Goal: Information Seeking & Learning: Find specific fact

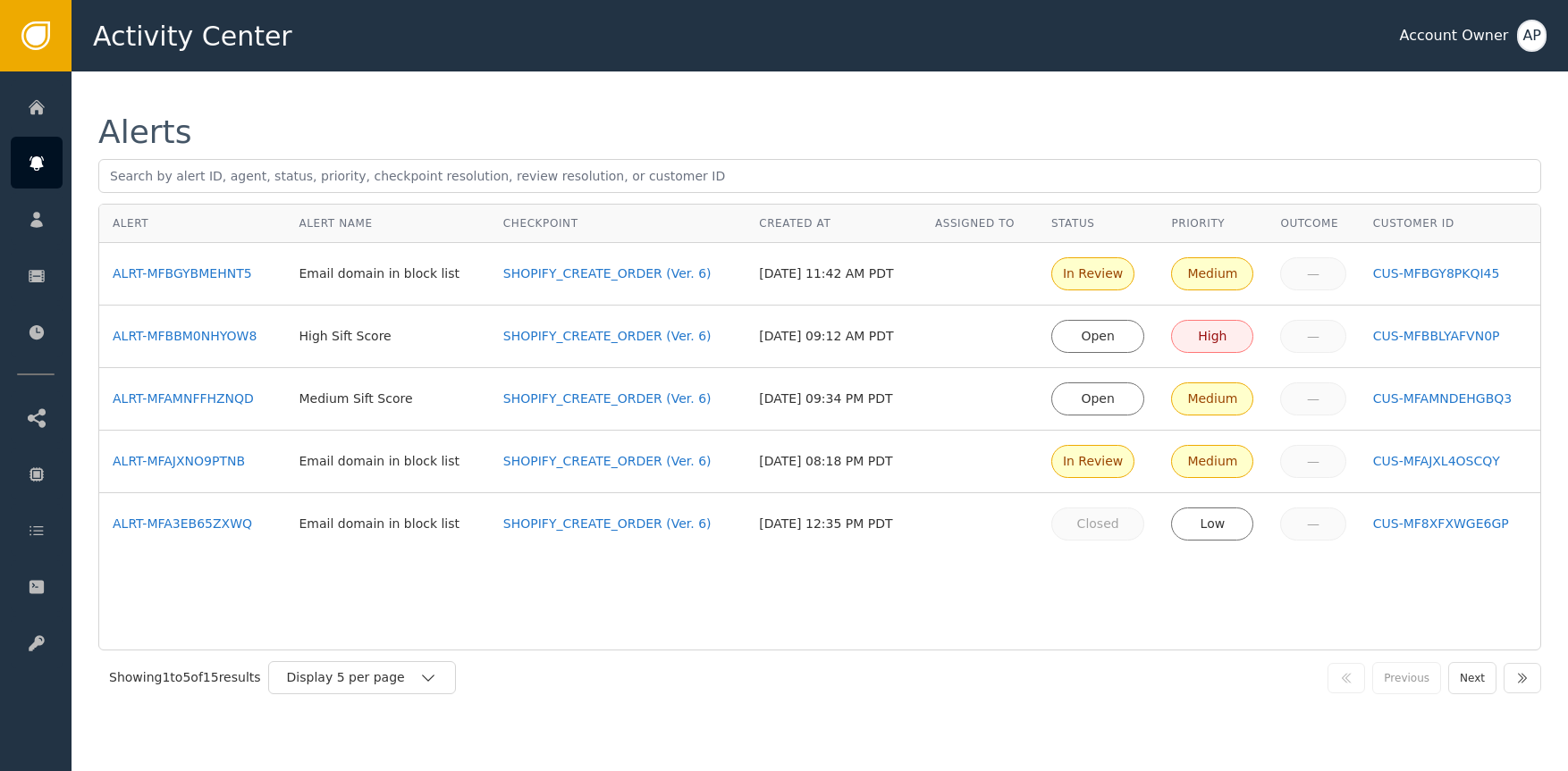
drag, startPoint x: 121, startPoint y: 166, endPoint x: 261, endPoint y: 0, distance: 217.2
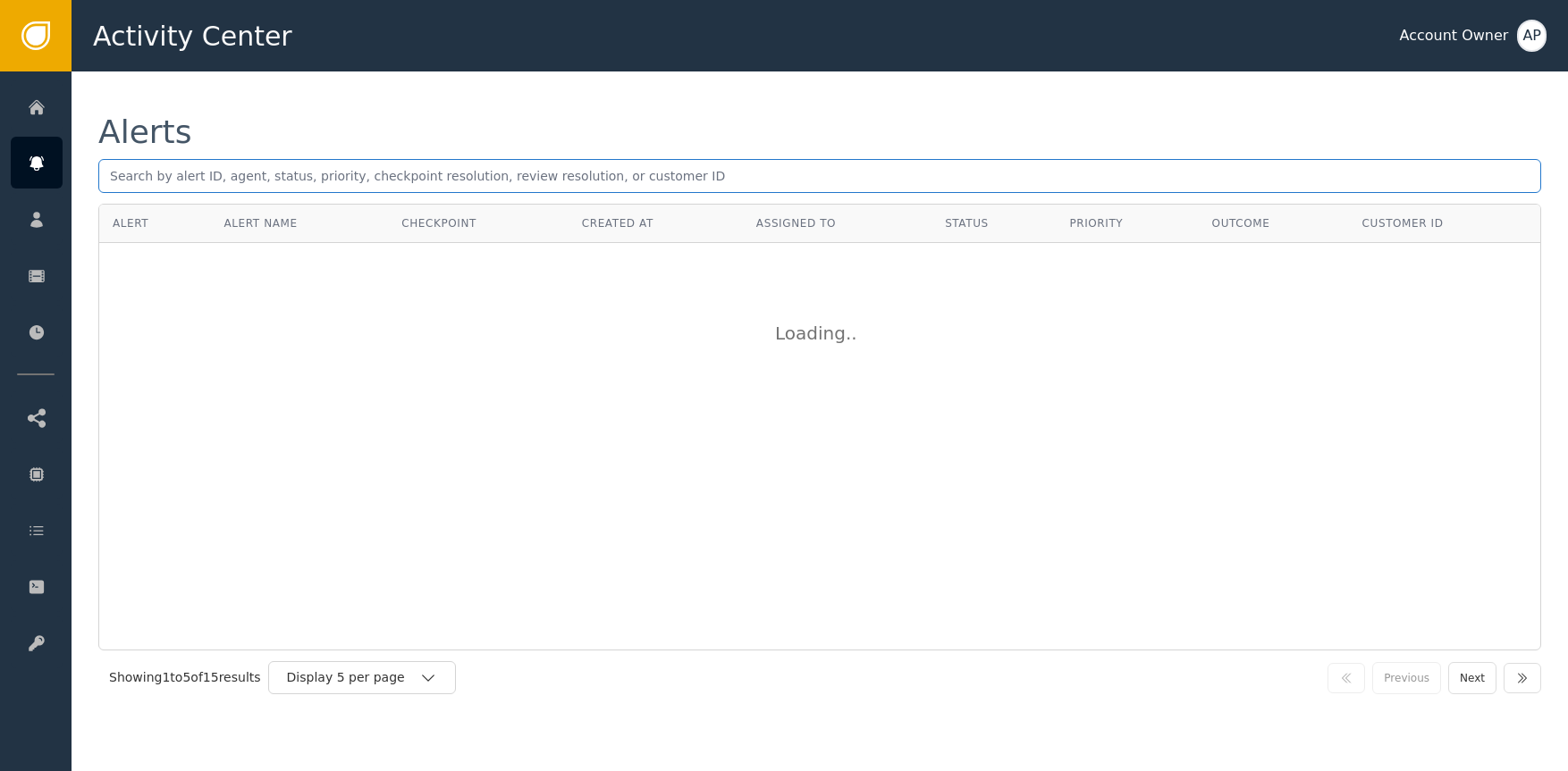
click at [255, 179] on input "text" at bounding box center [819, 176] width 1443 height 34
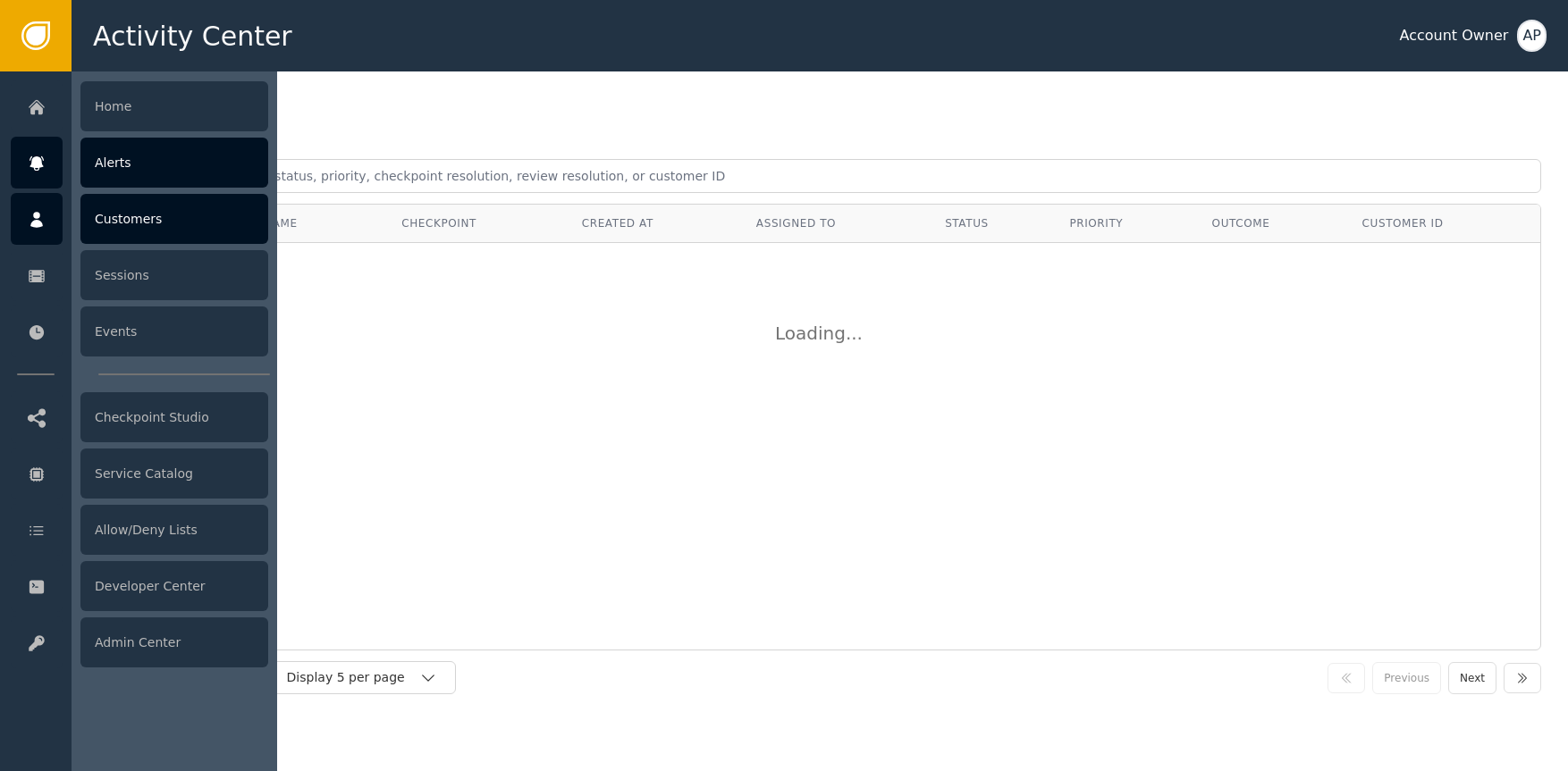
click at [42, 206] on div at bounding box center [36, 219] width 51 height 51
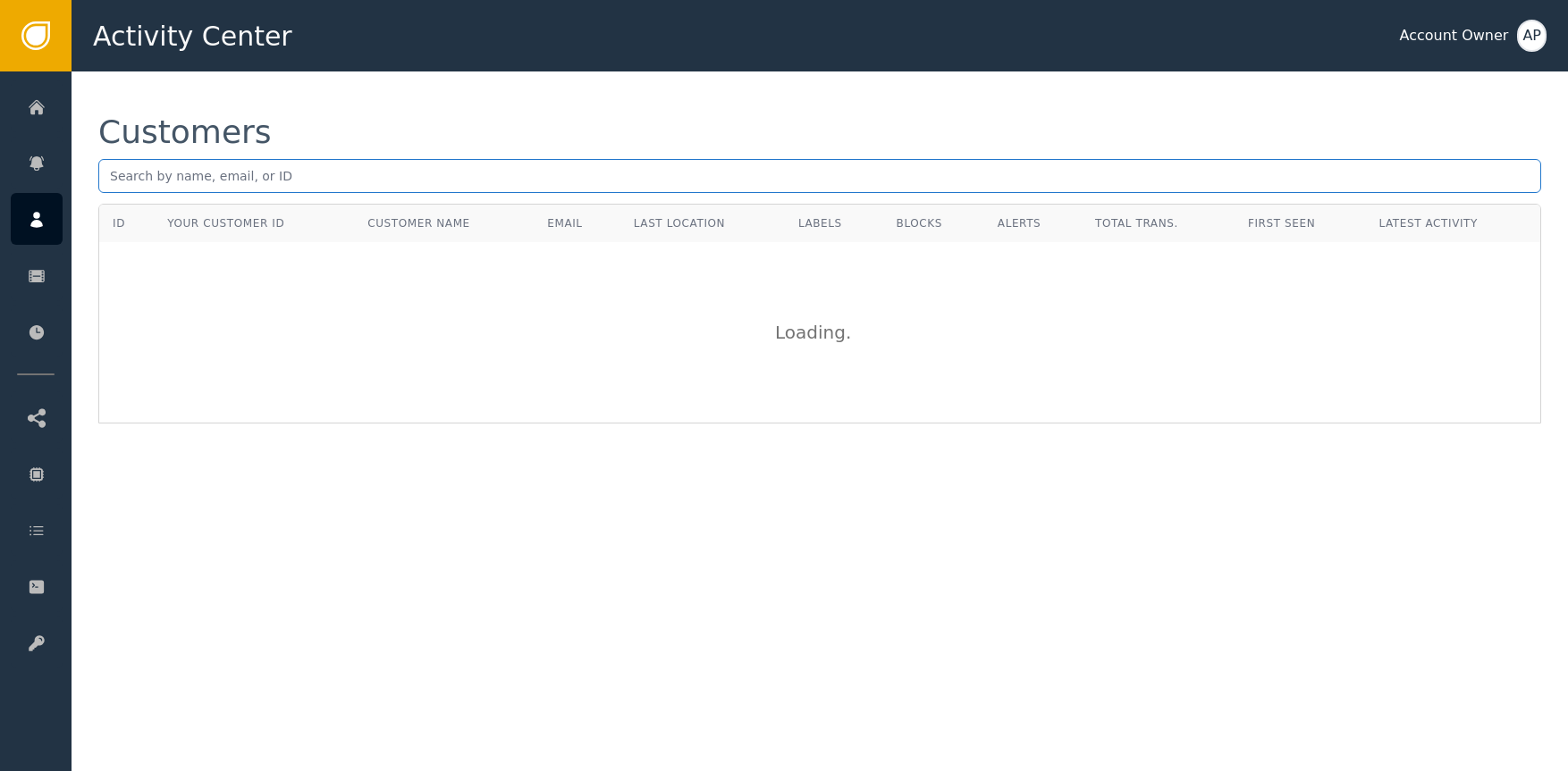
click at [329, 178] on input "text" at bounding box center [819, 176] width 1443 height 34
paste input "[EMAIL_ADDRESS][DOMAIN_NAME]"
type input "[EMAIL_ADDRESS][DOMAIN_NAME]"
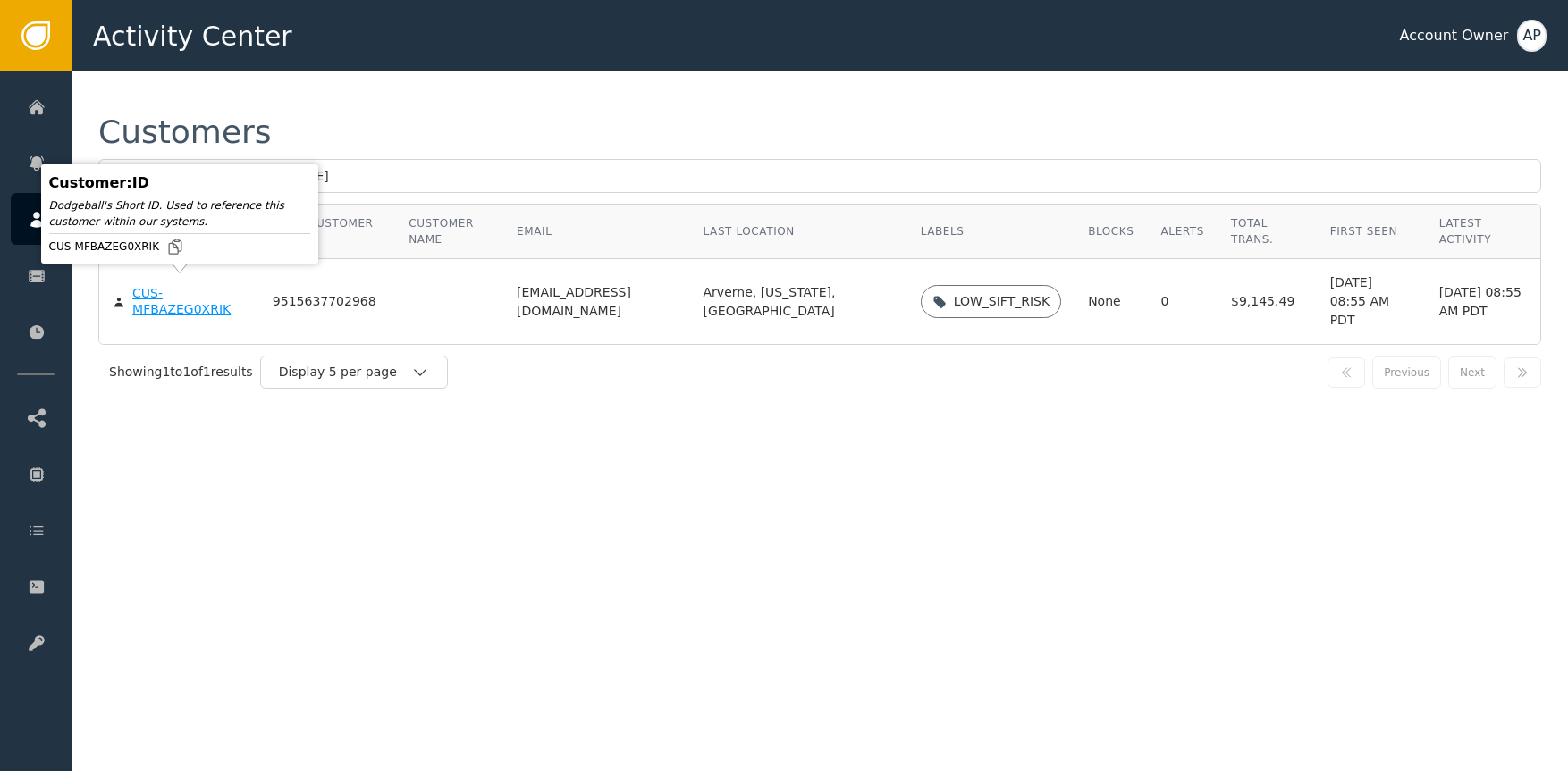
click at [160, 296] on div "CUS-MFBAZEG0XRIK" at bounding box center [189, 301] width 113 height 31
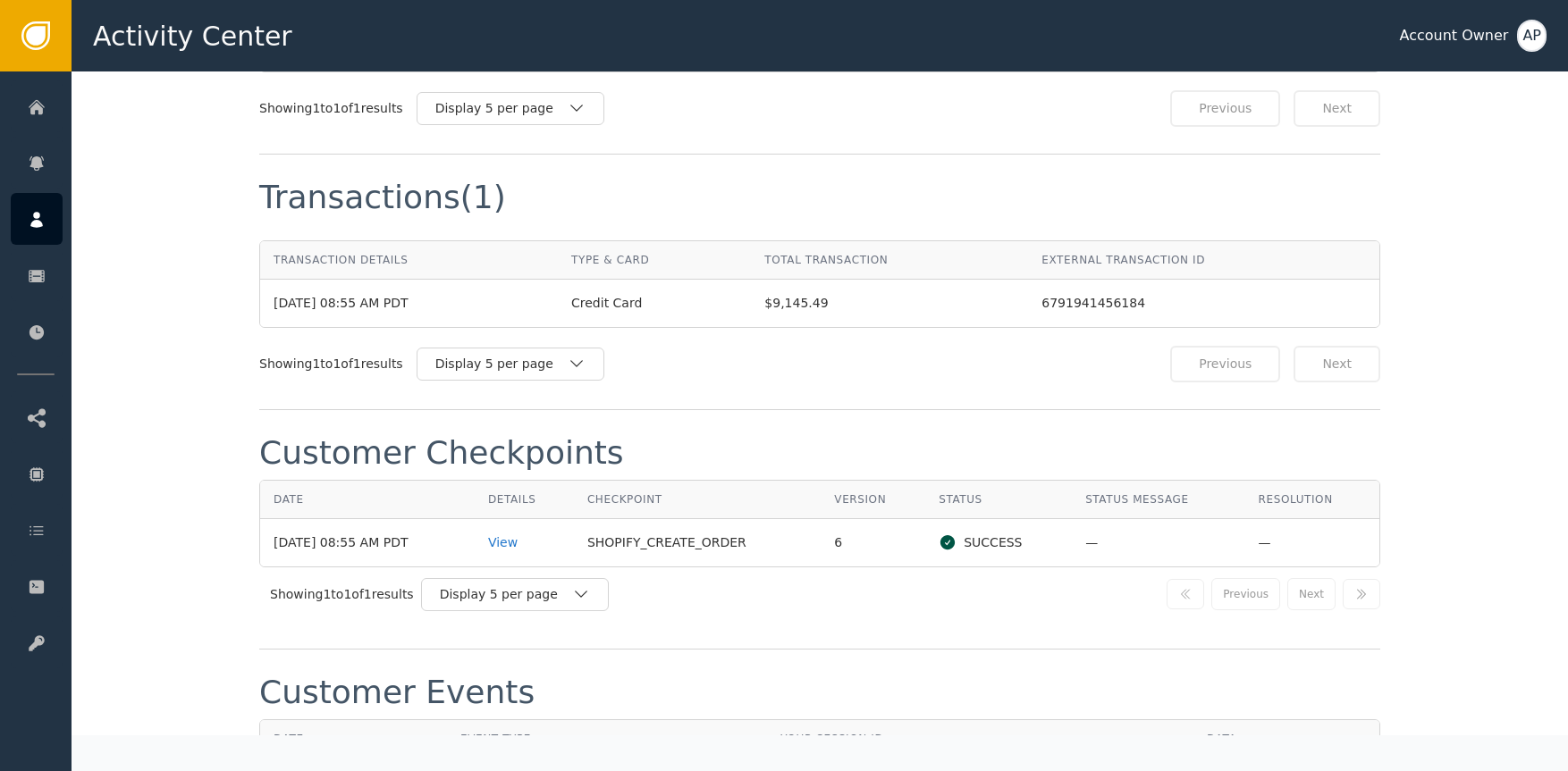
scroll to position [1792, 0]
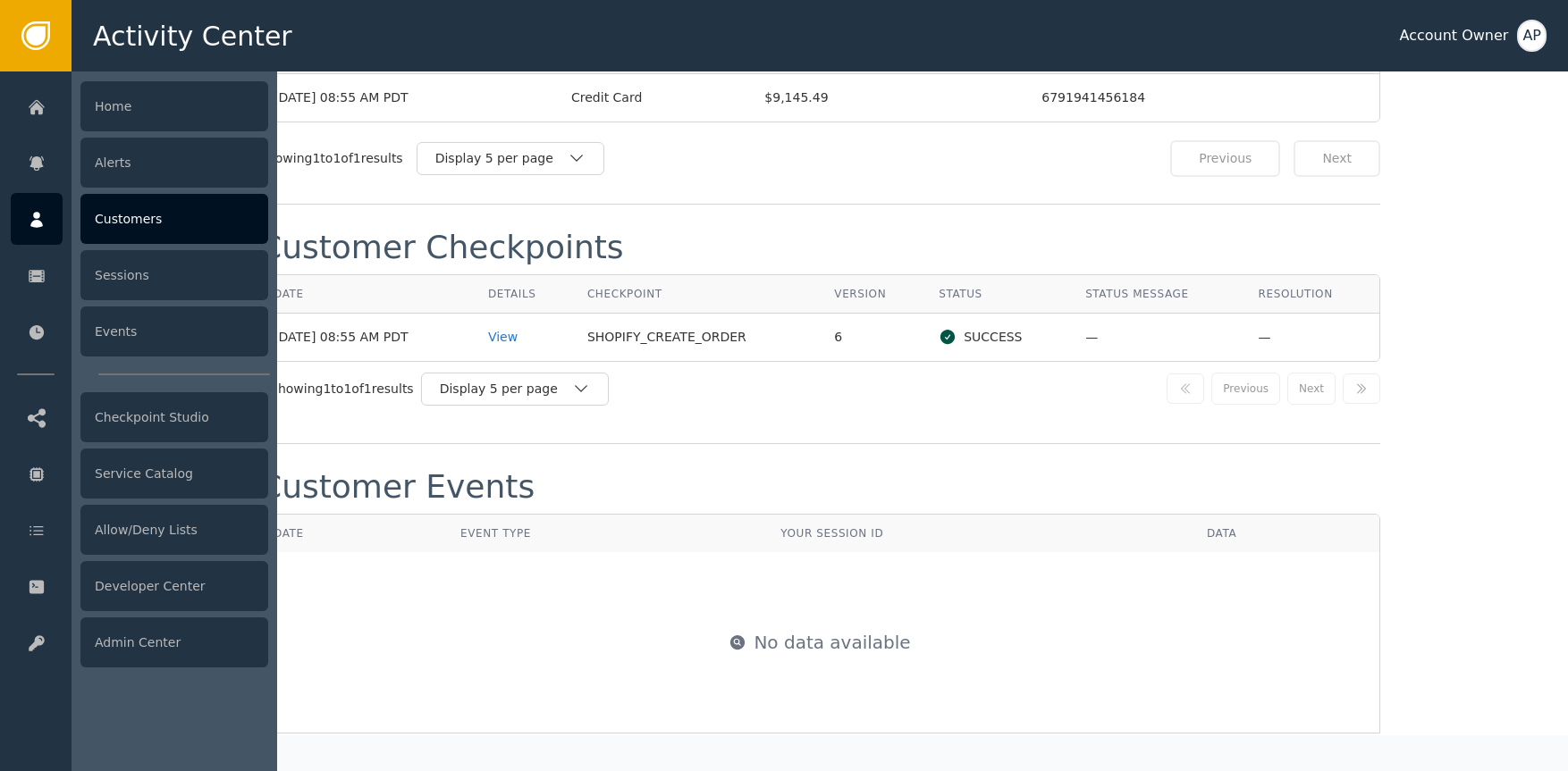
click at [96, 211] on div "Customers" at bounding box center [174, 219] width 188 height 50
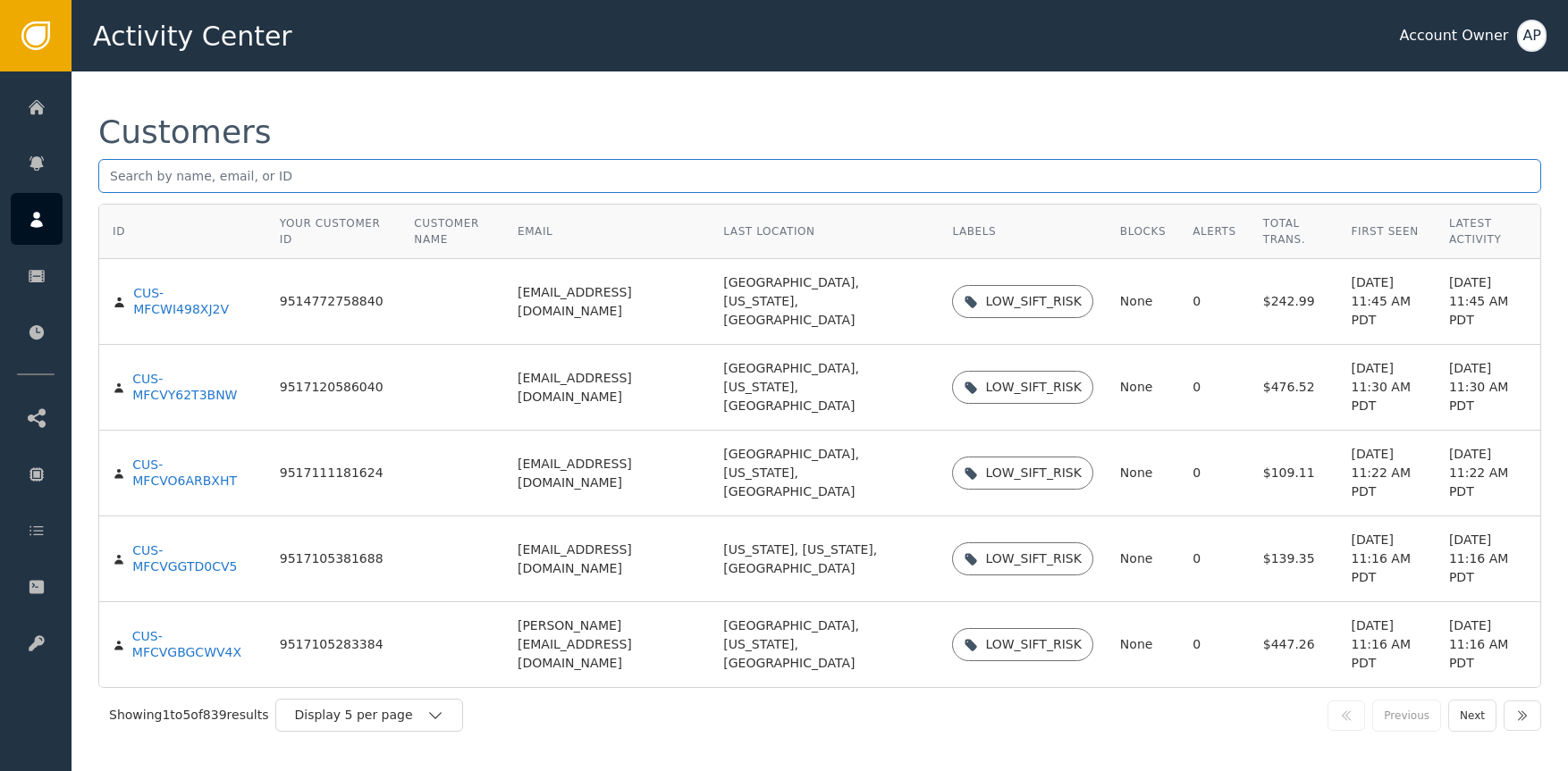
click at [457, 172] on input "text" at bounding box center [819, 176] width 1443 height 34
paste input "[EMAIL_ADDRESS][DOMAIN_NAME]"
type input "[EMAIL_ADDRESS][DOMAIN_NAME]"
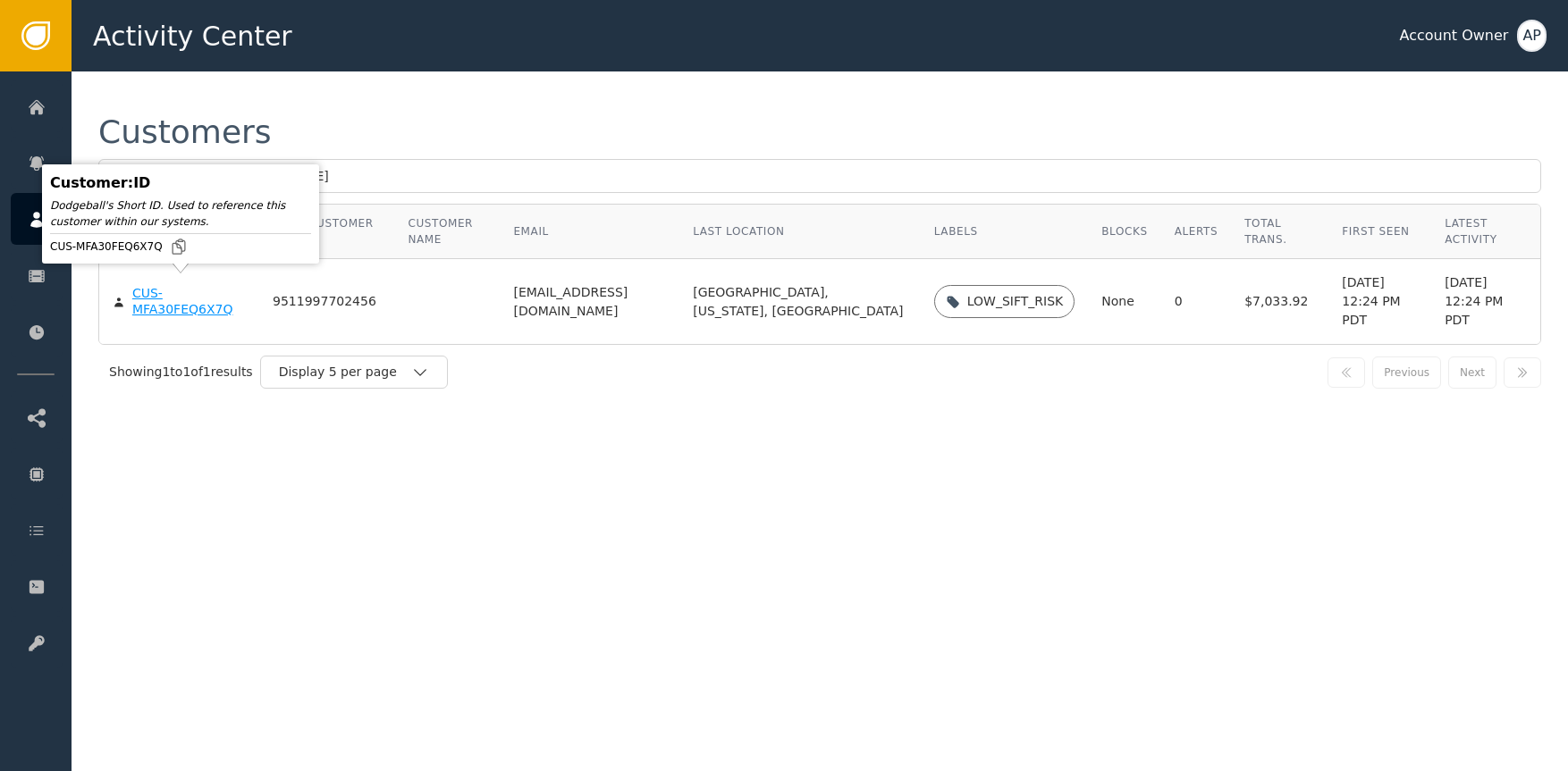
click at [184, 299] on div "CUS-MFA30FEQ6X7Q" at bounding box center [189, 301] width 113 height 31
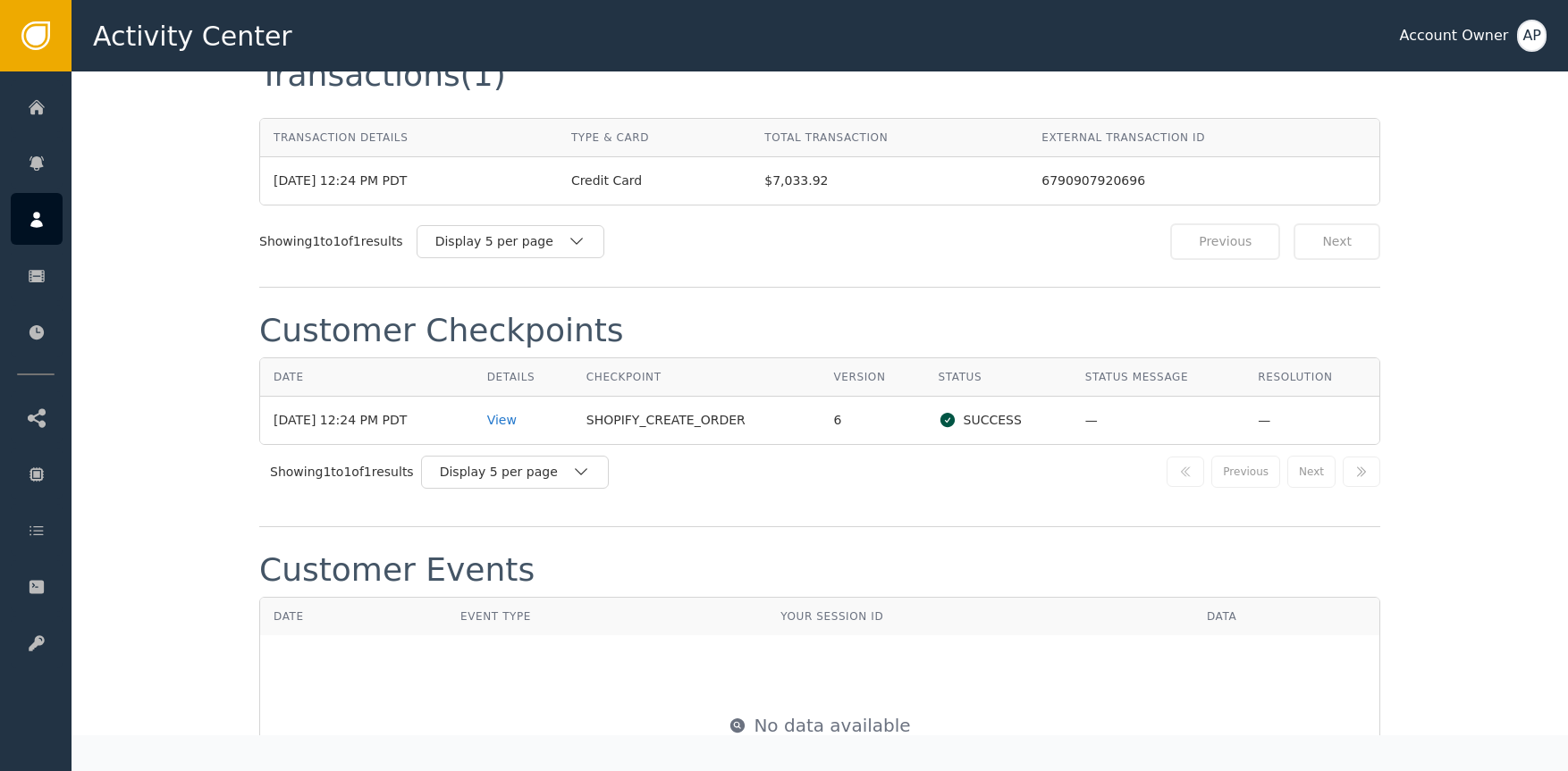
scroll to position [1496, 0]
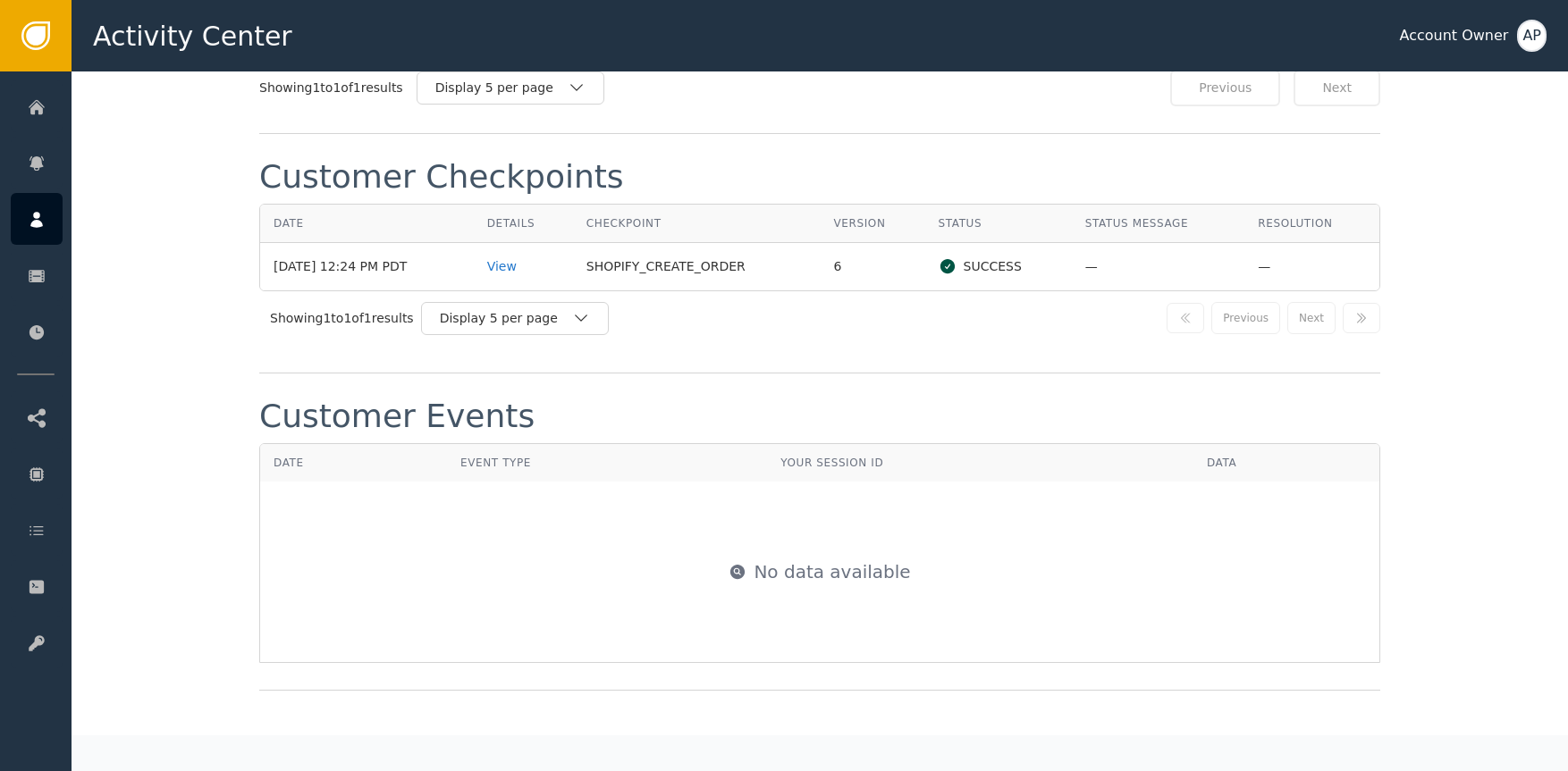
click at [622, 490] on div "No data available" at bounding box center [819, 571] width 1117 height 178
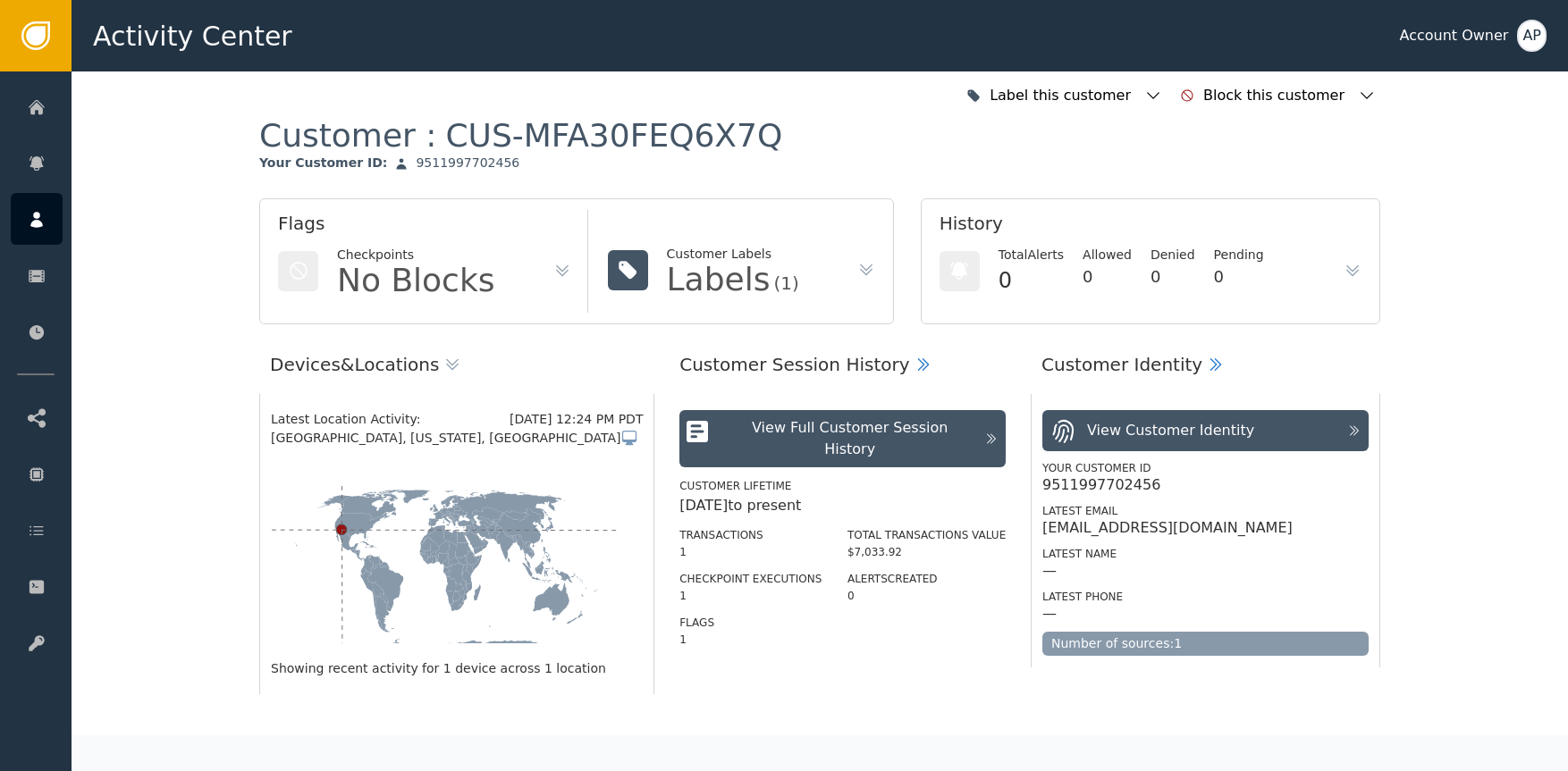
scroll to position [0, 0]
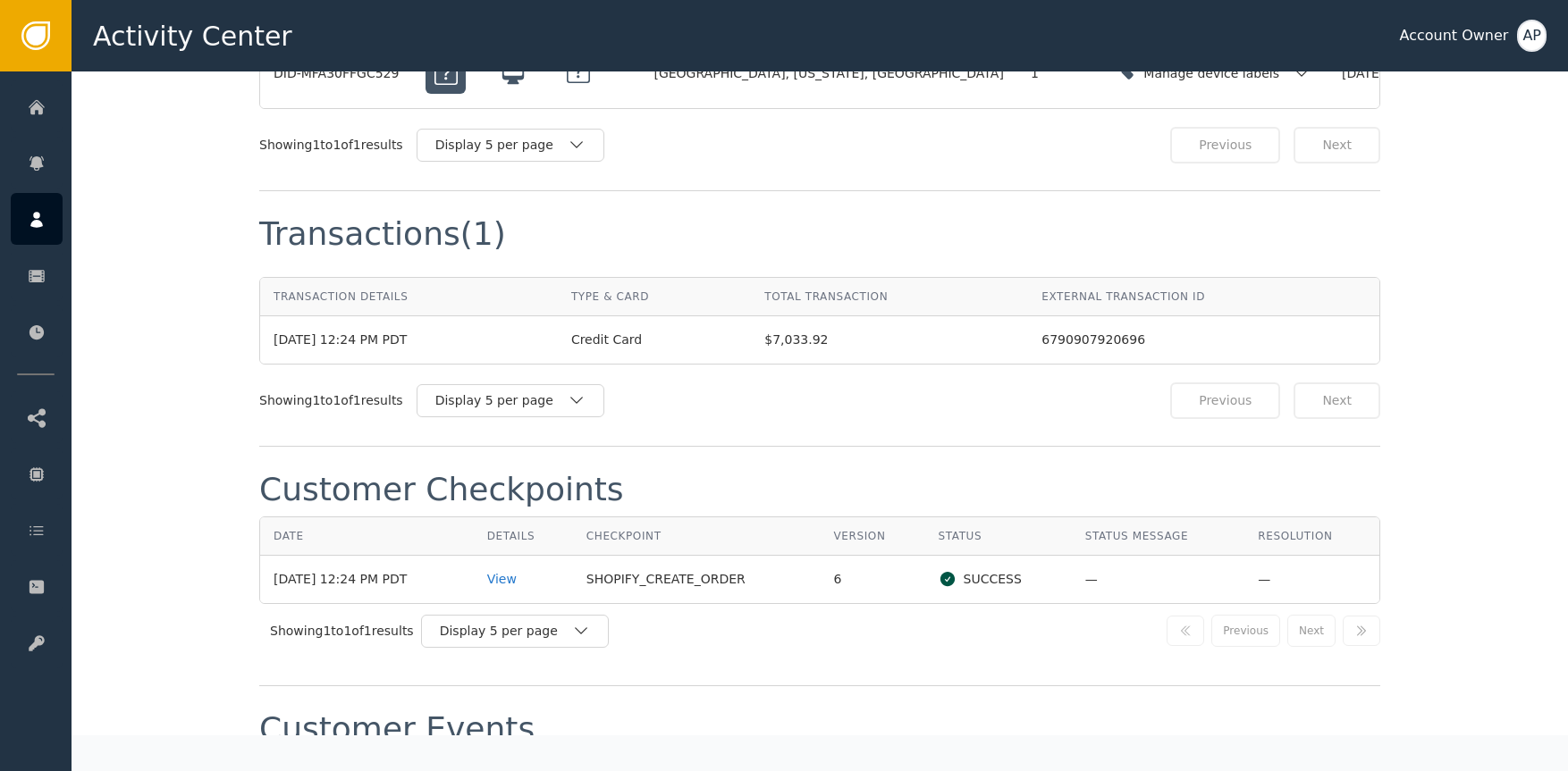
scroll to position [1863, 0]
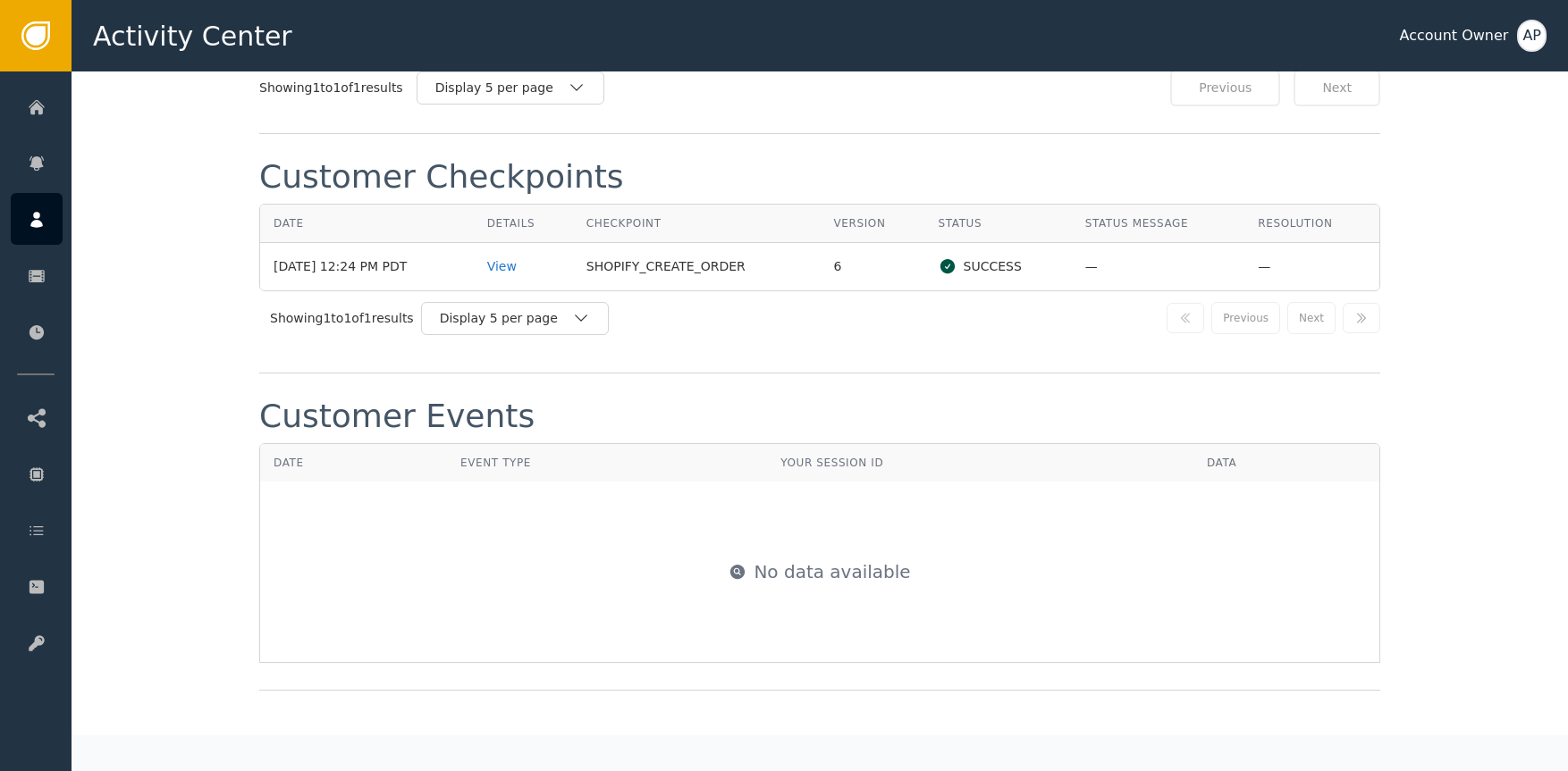
drag, startPoint x: 504, startPoint y: 506, endPoint x: 459, endPoint y: 507, distance: 45.0
click at [506, 507] on div "No data available" at bounding box center [819, 571] width 1117 height 178
click at [796, 326] on div "Showing 1 to 1 of 1 results Display 5 per page" at bounding box center [577, 318] width 613 height 33
click at [521, 266] on div "View" at bounding box center [523, 266] width 72 height 19
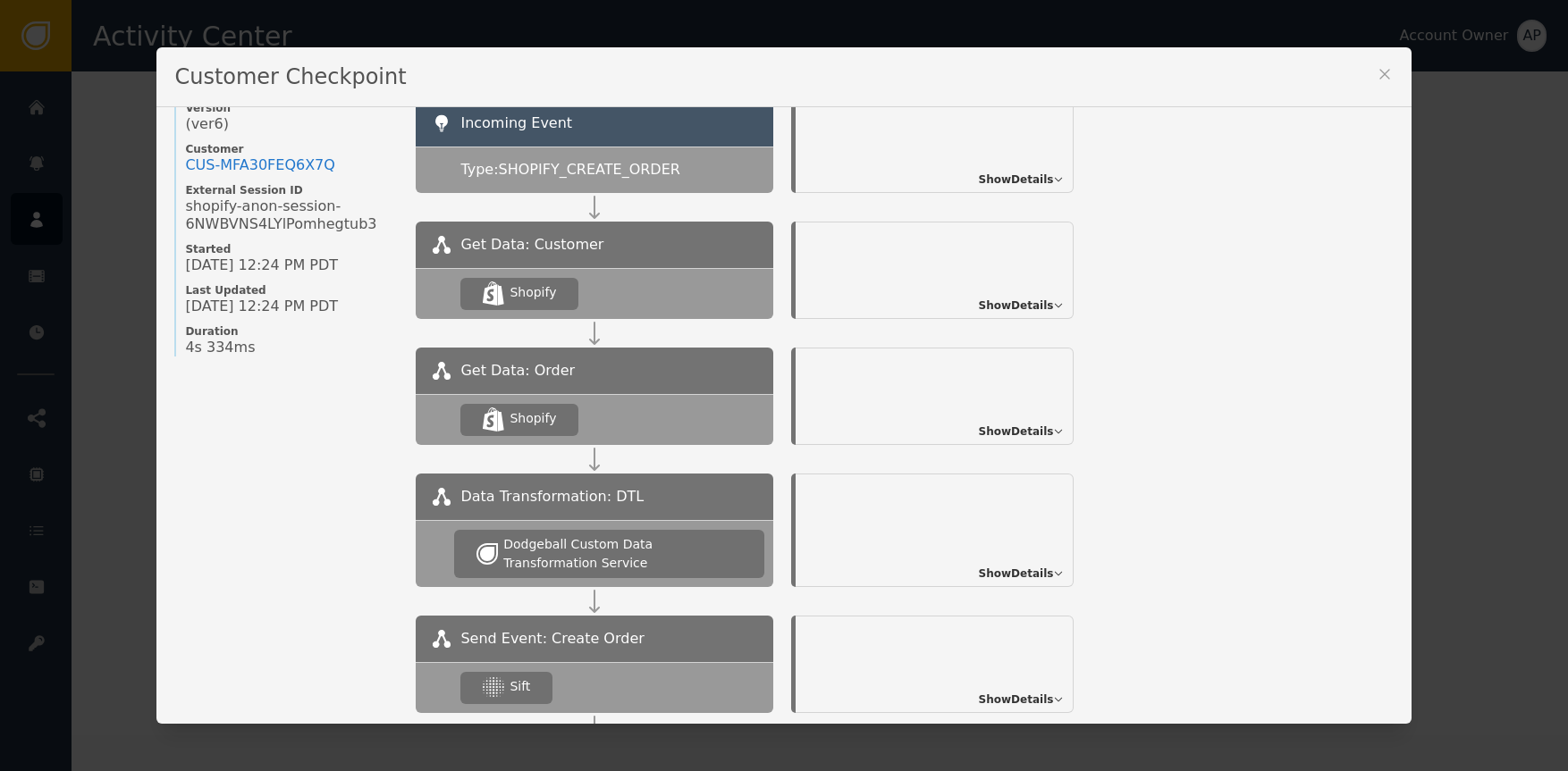
scroll to position [0, 0]
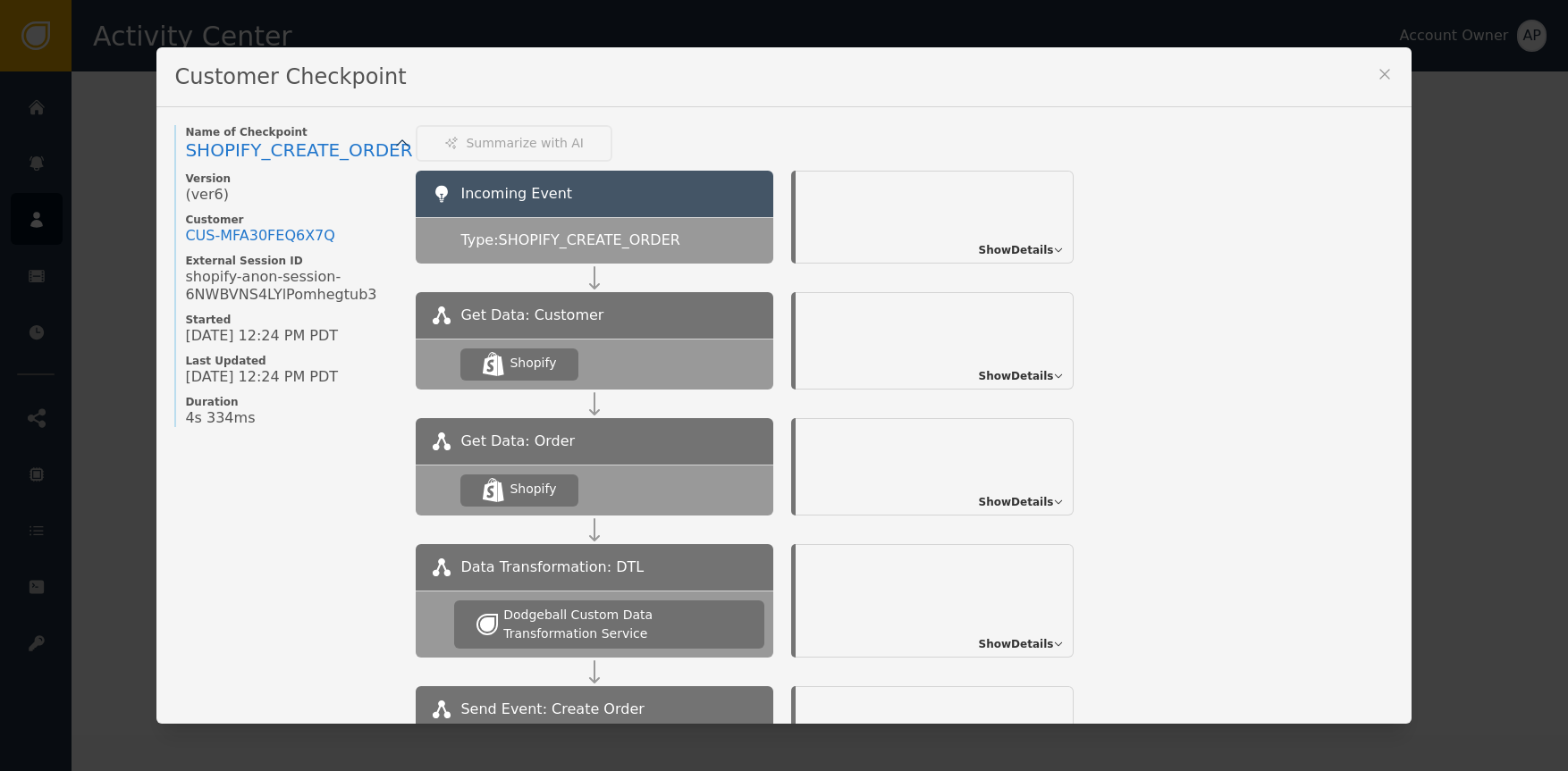
click at [1053, 246] on icon at bounding box center [1057, 250] width 10 height 10
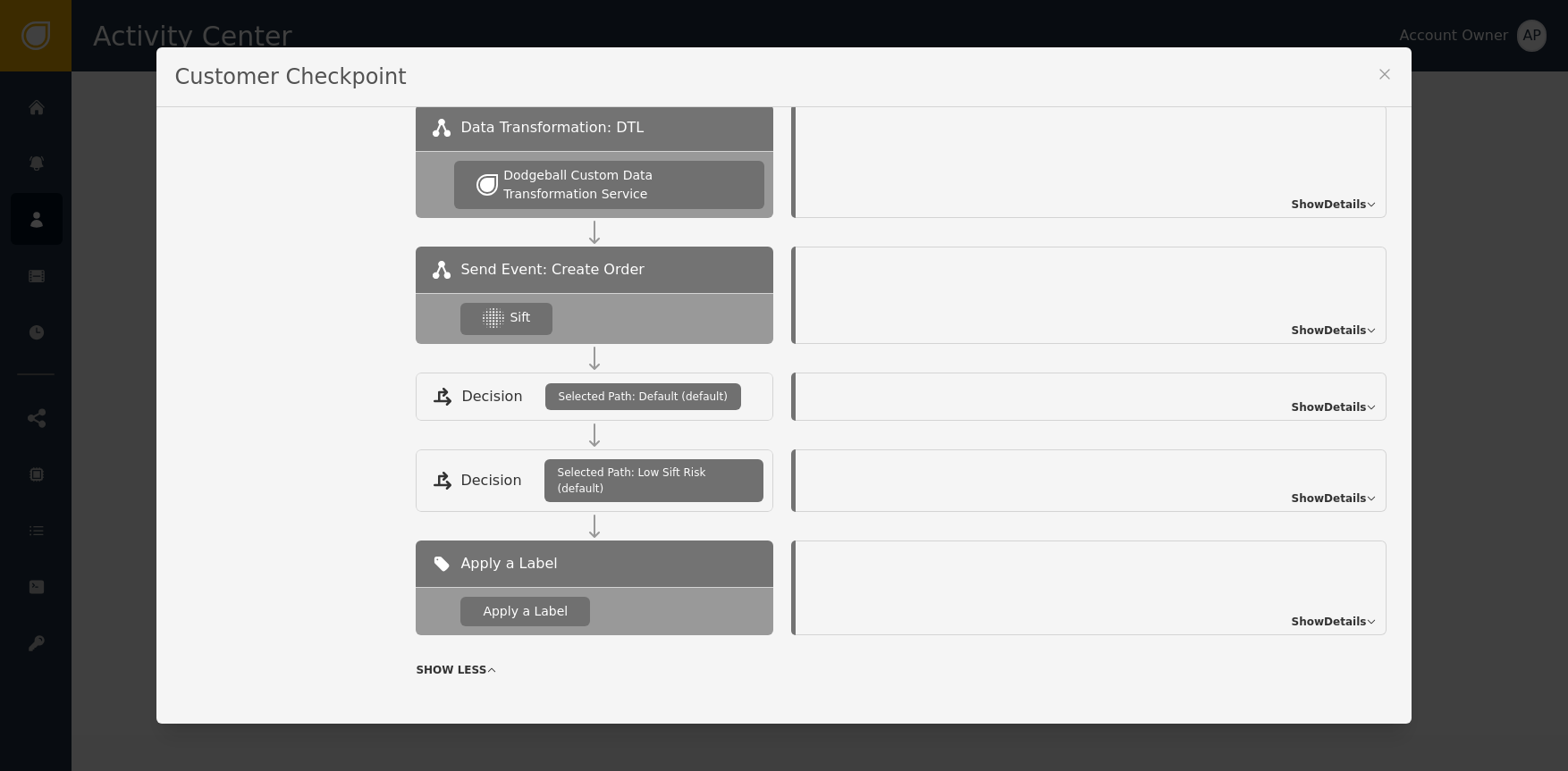
scroll to position [782, 0]
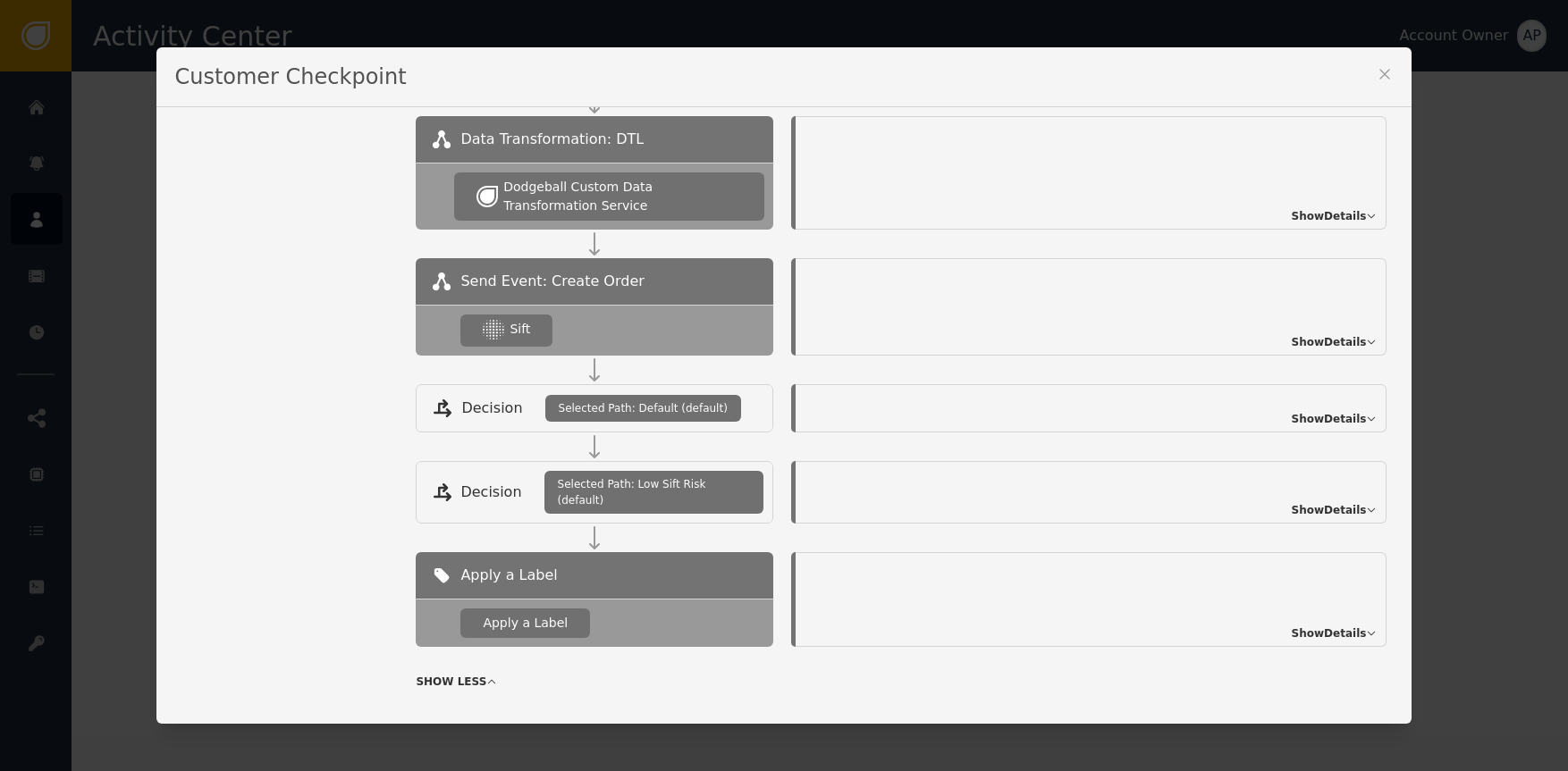
drag, startPoint x: 531, startPoint y: 316, endPoint x: 564, endPoint y: 319, distance: 33.1
click at [531, 316] on div "Sift" at bounding box center [506, 331] width 92 height 32
click at [1316, 340] on span "Show Details" at bounding box center [1330, 342] width 75 height 16
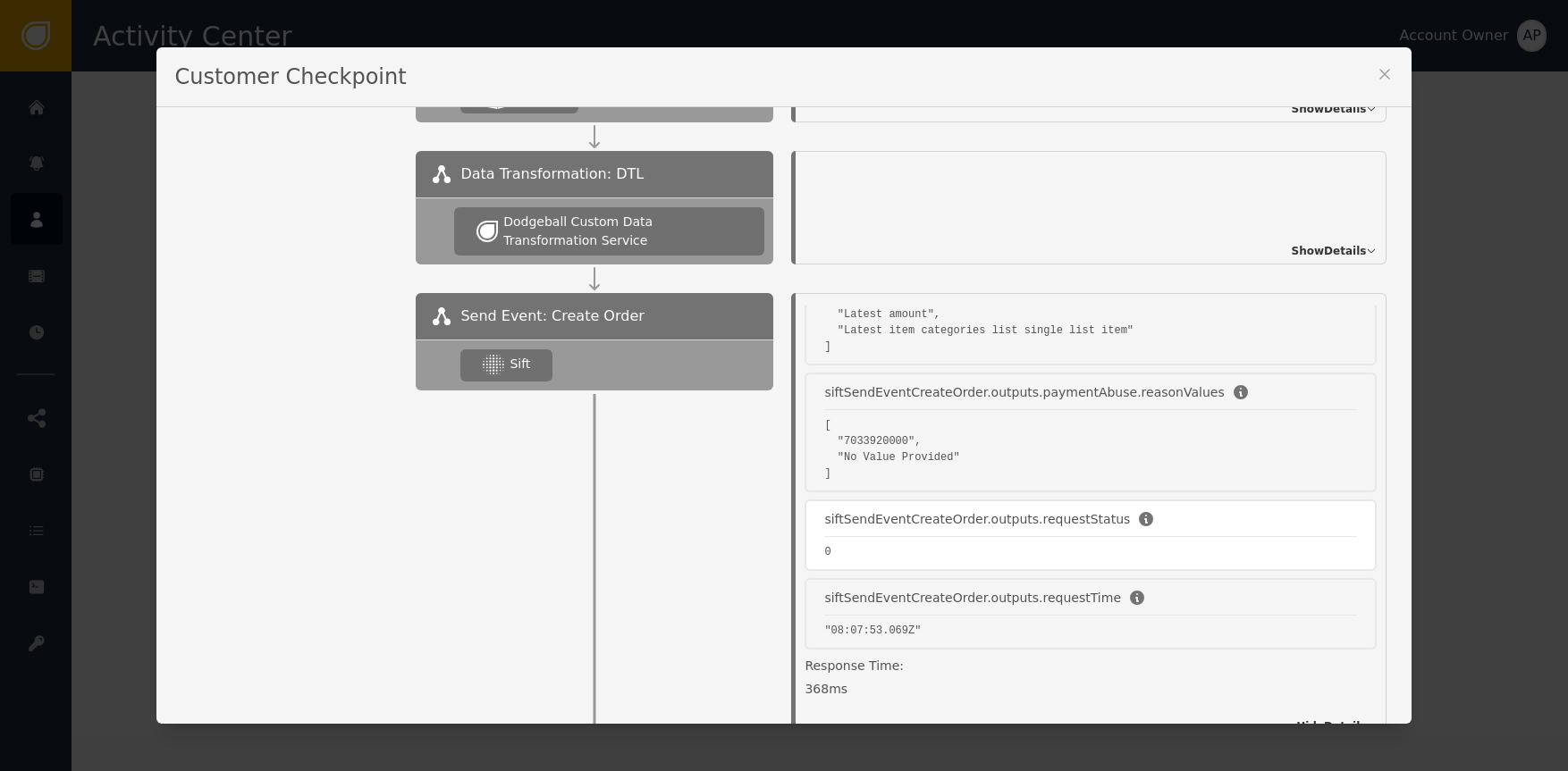
scroll to position [746, 0]
